Goal: Information Seeking & Learning: Learn about a topic

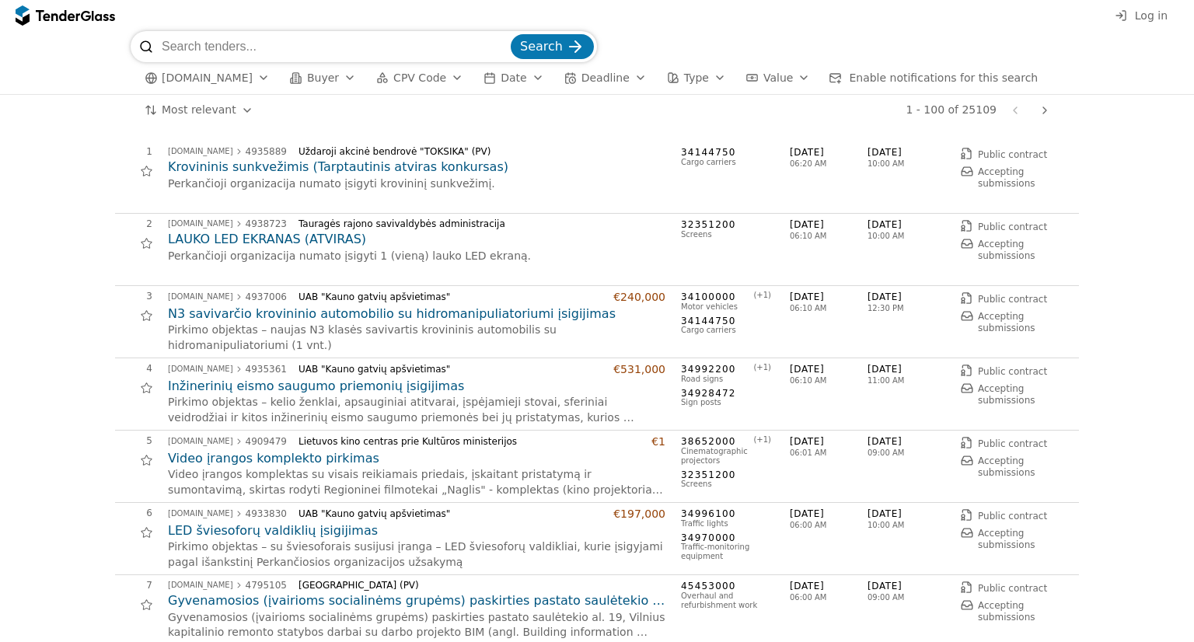
click at [233, 54] on input "search" at bounding box center [335, 46] width 346 height 31
type input "ILTE"
click at [554, 44] on span "Search" at bounding box center [541, 46] width 43 height 15
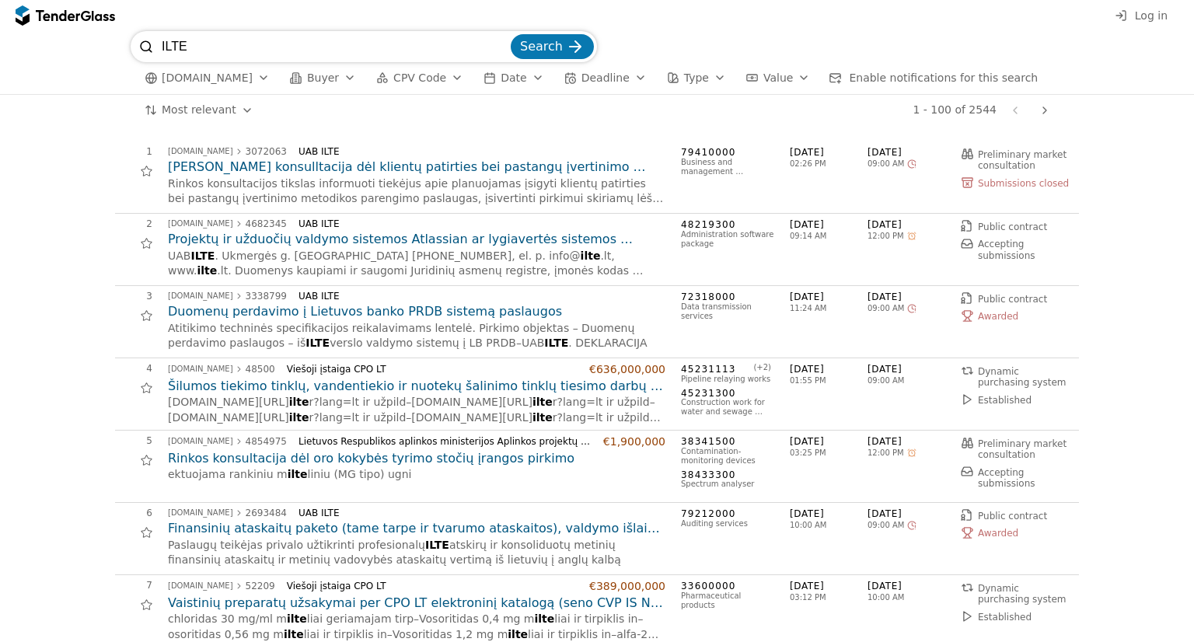
click at [467, 171] on h2 "[PERSON_NAME] konsulltacija dėl klientų patirties bei pastangų įvertinimo metod…" at bounding box center [417, 167] width 498 height 17
